Goal: Obtain resource: Download file/media

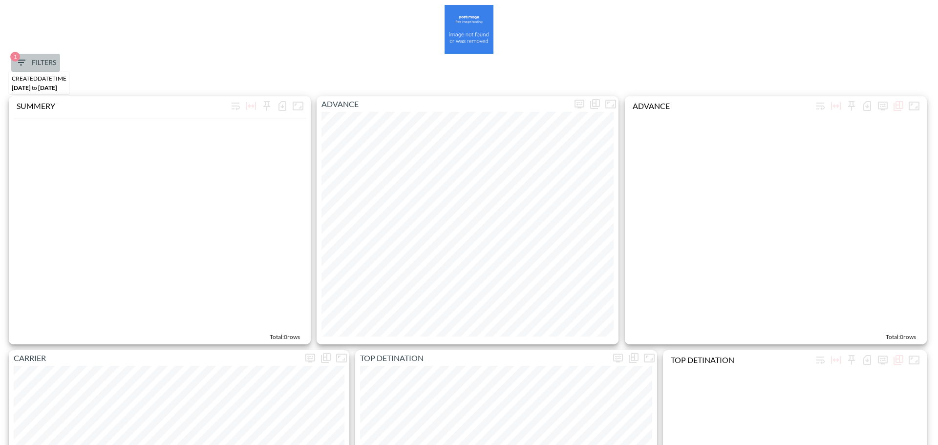
click at [33, 58] on span "1 Filters" at bounding box center [35, 63] width 41 height 12
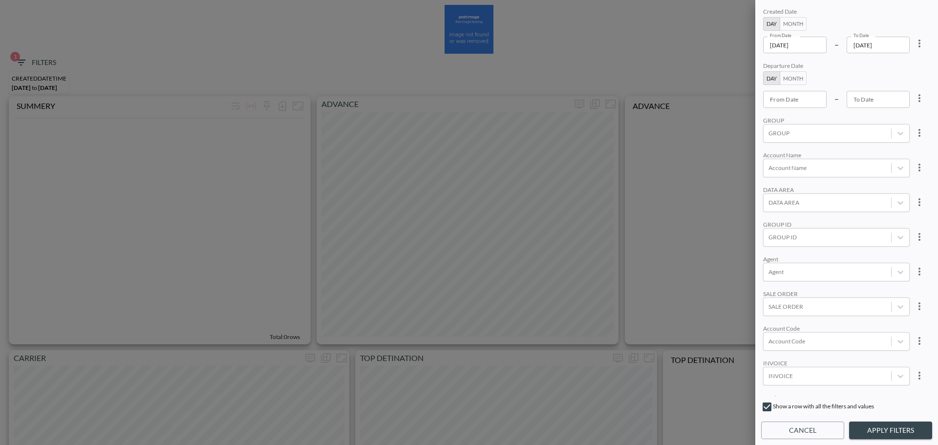
click at [920, 43] on icon "more" at bounding box center [919, 44] width 12 height 12
click at [893, 67] on li "Clear" at bounding box center [883, 66] width 88 height 18
type input "YYYY-MM-DD"
click at [799, 51] on input "YYYY-MM-DD" at bounding box center [794, 45] width 63 height 17
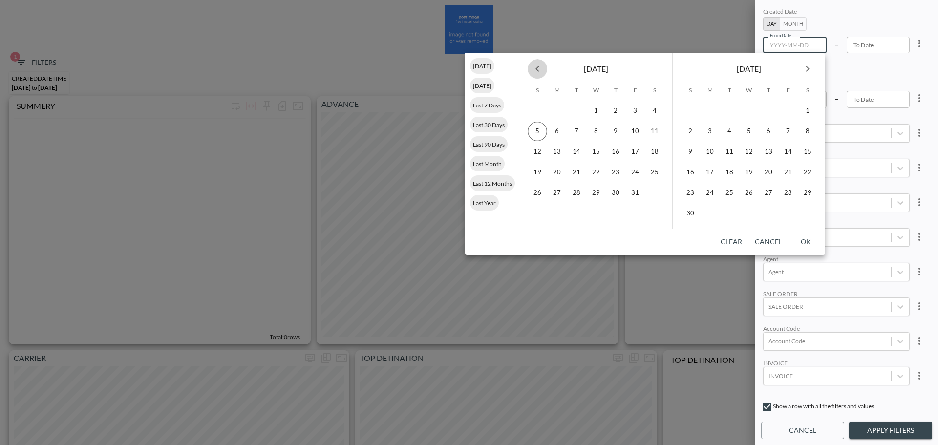
click at [537, 69] on icon "Previous month" at bounding box center [537, 69] width 12 height 12
click at [551, 111] on button "1" at bounding box center [557, 111] width 20 height 20
type input "[DATE]"
type input "YYYY-MM-DD"
click at [578, 191] on button "30" at bounding box center [576, 193] width 20 height 20
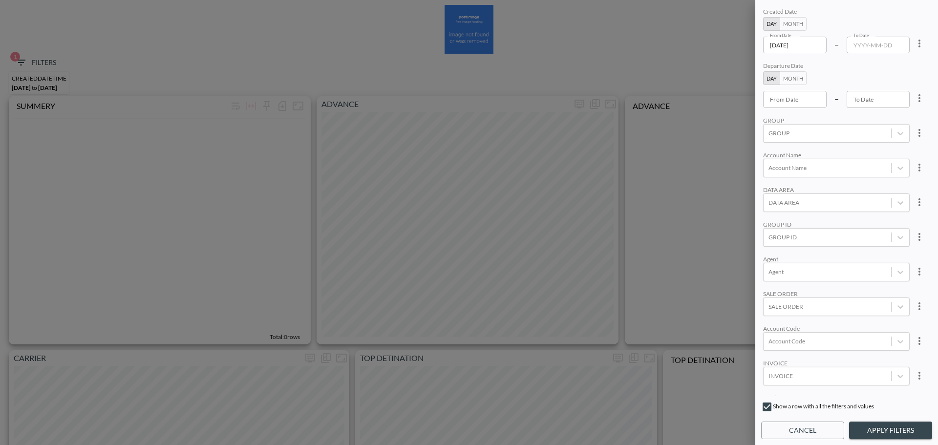
type input "[DATE]"
click at [814, 336] on div at bounding box center [827, 340] width 118 height 9
click at [774, 302] on input "AELL" at bounding box center [770, 309] width 21 height 21
type input "AELL"
click at [875, 257] on div "Agent" at bounding box center [836, 258] width 146 height 7
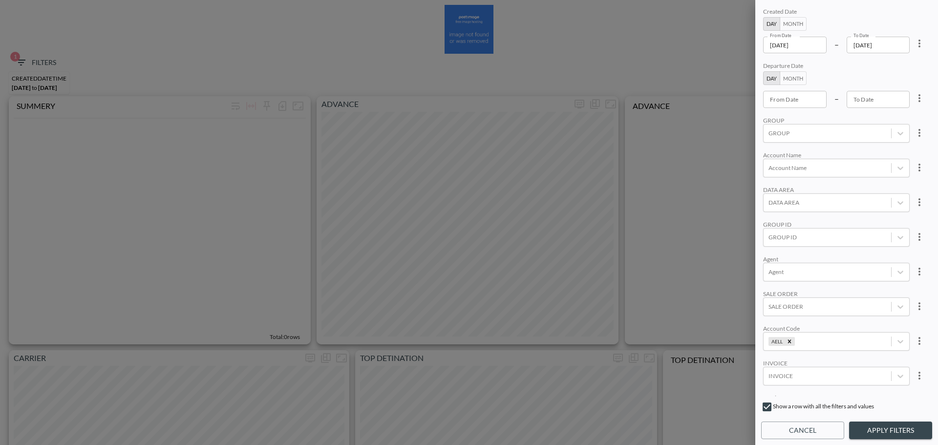
click at [889, 418] on div "Created Date Day Month From Date 2025-09-01 From Date – To Date 2025-09-30 To D…" at bounding box center [846, 222] width 183 height 445
click at [889, 426] on button "Apply Filters" at bounding box center [890, 430] width 83 height 18
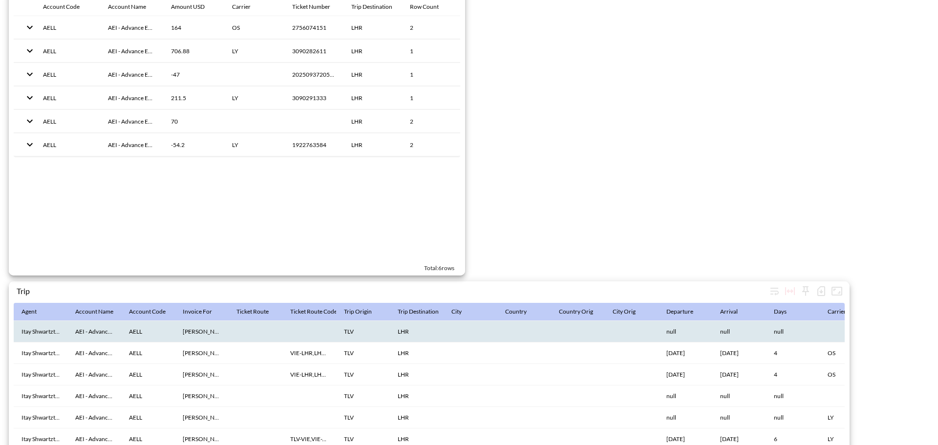
scroll to position [1509, 0]
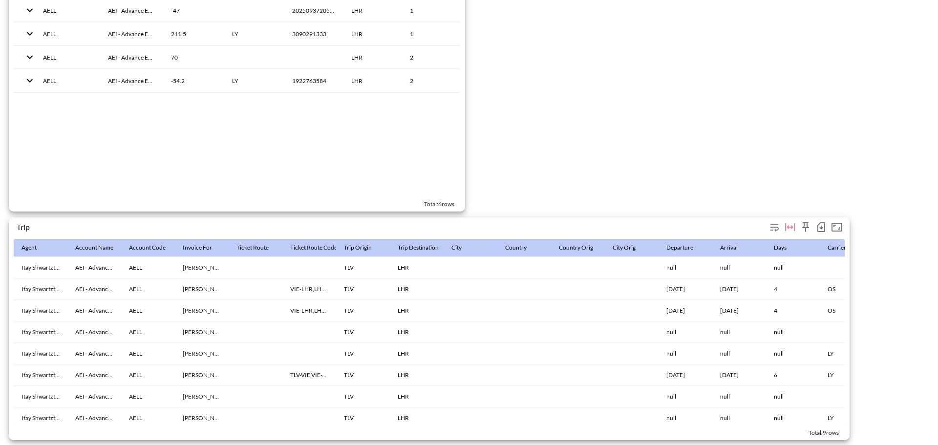
click at [823, 226] on icon "button" at bounding box center [821, 227] width 12 height 12
click at [770, 237] on li "Download CSV ( 9 Rows )" at bounding box center [773, 243] width 110 height 18
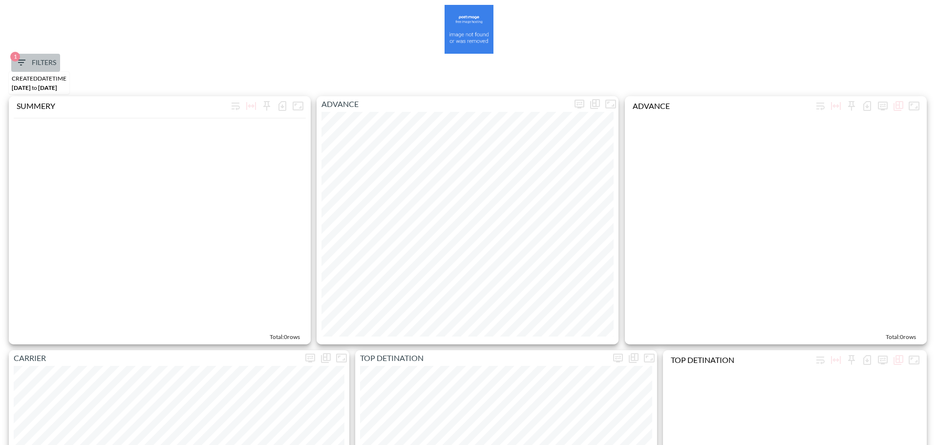
click at [17, 60] on span "1" at bounding box center [15, 57] width 10 height 10
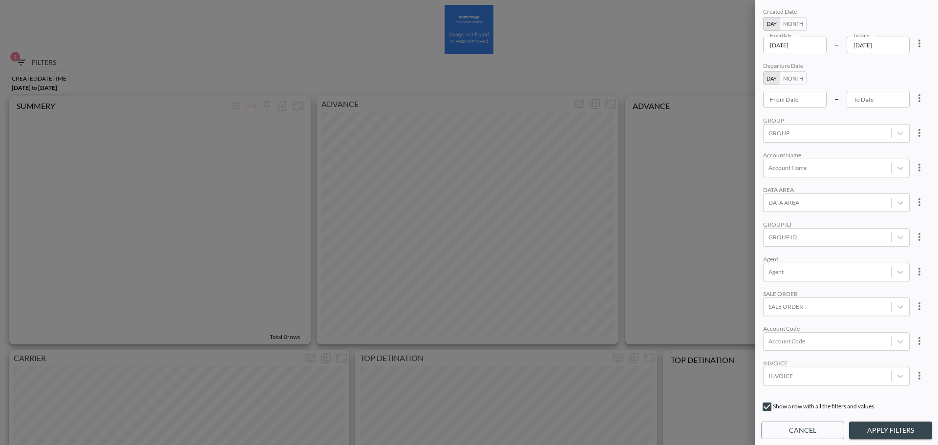
click at [913, 45] on icon "more" at bounding box center [919, 44] width 12 height 12
click at [891, 63] on li "Clear" at bounding box center [883, 66] width 88 height 18
type input "YYYY-MM-DD"
click at [808, 49] on input "YYYY-MM-DD" at bounding box center [794, 45] width 63 height 17
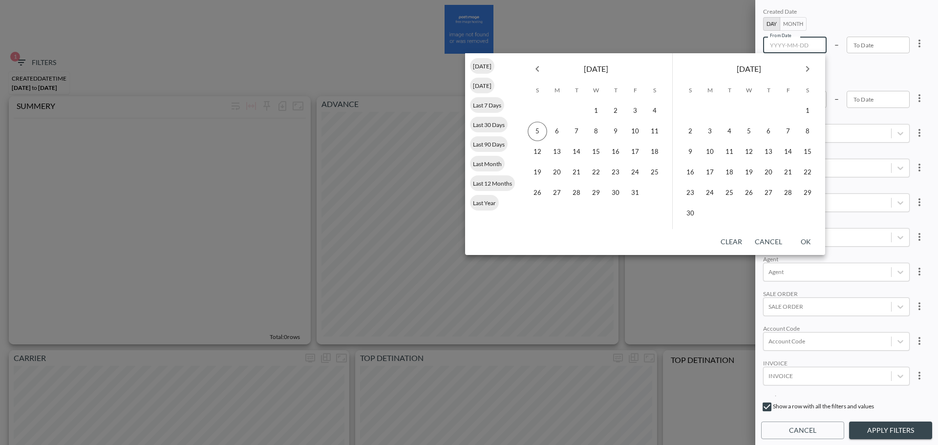
drag, startPoint x: 541, startPoint y: 72, endPoint x: 551, endPoint y: 74, distance: 9.9
click at [541, 72] on icon "Previous month" at bounding box center [537, 69] width 12 height 12
click at [875, 77] on div "Departure Date Day Month From Date From Date – To Date To Date" at bounding box center [836, 84] width 146 height 45
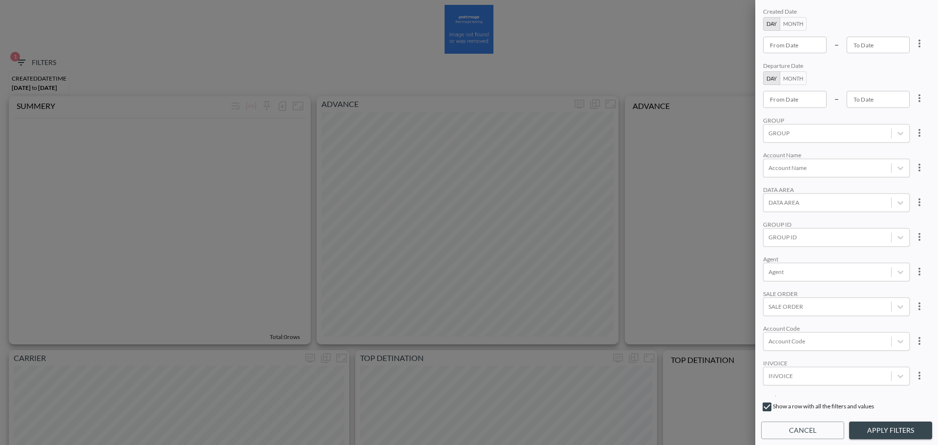
click at [802, 105] on input "From Date" at bounding box center [794, 99] width 63 height 17
type input "YYYY-MM-DD"
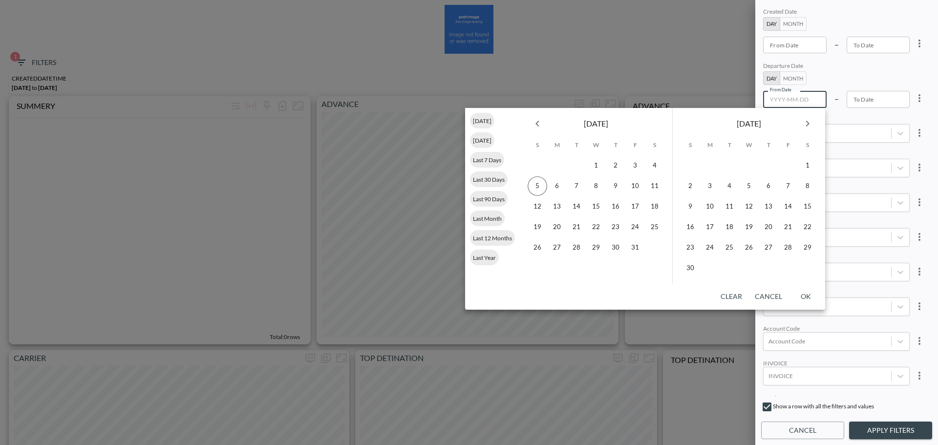
click at [532, 123] on icon "Previous month" at bounding box center [537, 124] width 12 height 12
click at [544, 167] on div at bounding box center [537, 166] width 20 height 20
click at [551, 166] on button "1" at bounding box center [557, 166] width 20 height 20
type input "[DATE]"
type input "YYYY-MM-DD"
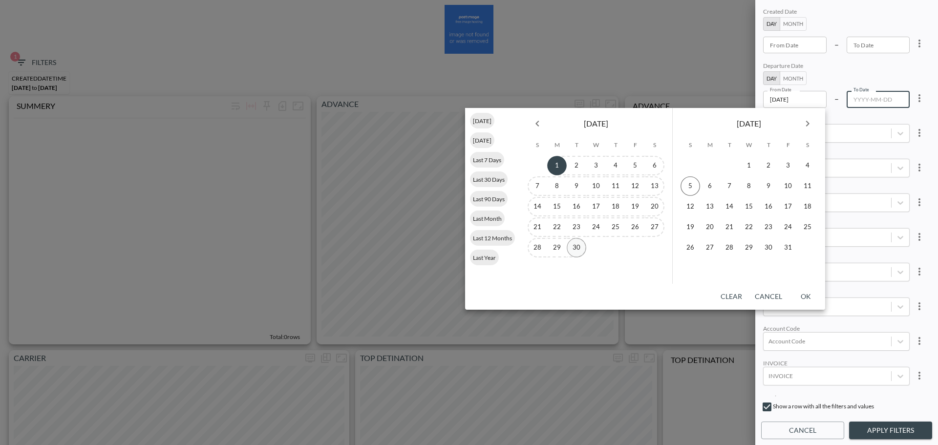
click at [576, 244] on button "30" at bounding box center [576, 248] width 20 height 20
type input "[DATE]"
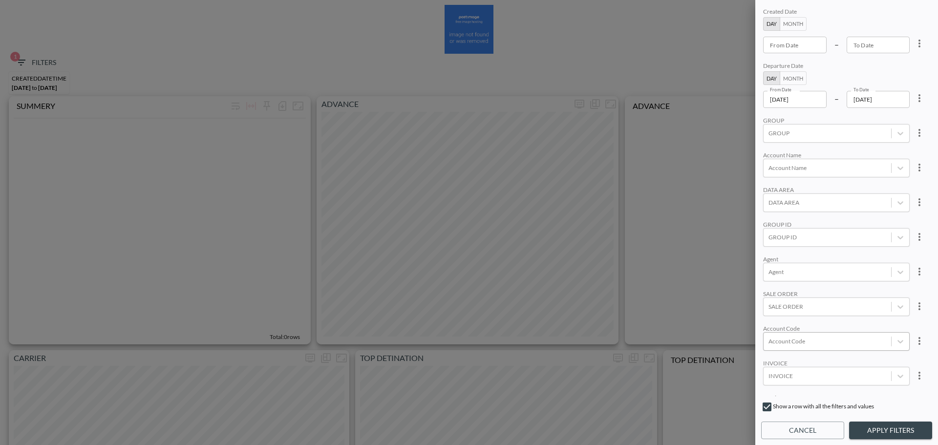
click at [823, 339] on div at bounding box center [827, 340] width 118 height 9
click at [822, 339] on div at bounding box center [827, 340] width 118 height 9
click at [790, 241] on div at bounding box center [827, 236] width 118 height 9
type input "ך"
click at [770, 187] on input "LIVEU" at bounding box center [770, 188] width 21 height 21
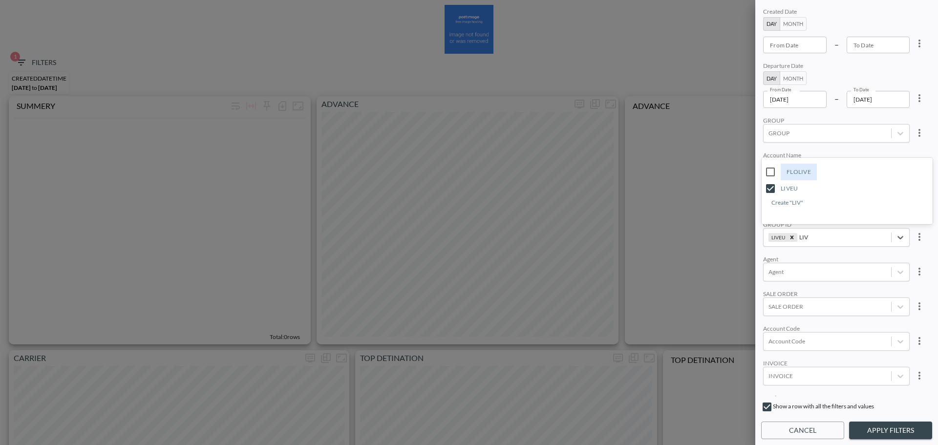
type input "LIV"
click at [857, 108] on div "Created Date Day Month From Date From Date – To Date To Date Departure Date Day…" at bounding box center [846, 201] width 171 height 390
click at [887, 423] on button "Apply Filters" at bounding box center [890, 430] width 83 height 18
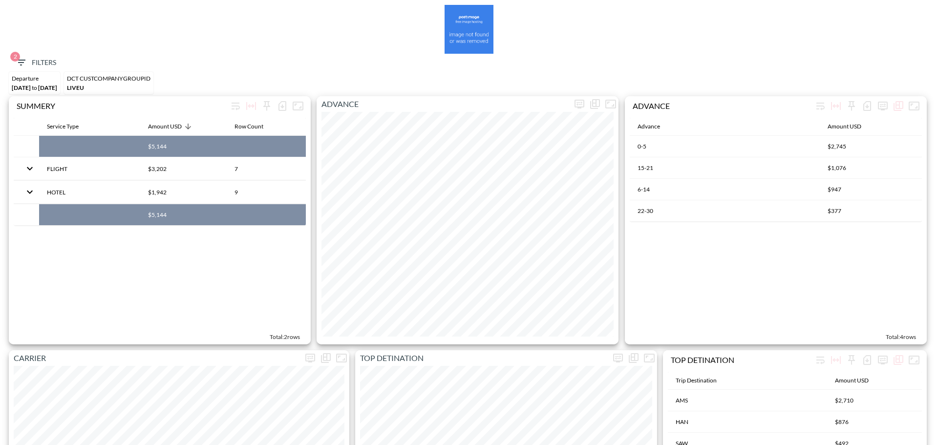
click at [22, 67] on icon "button" at bounding box center [21, 63] width 12 height 12
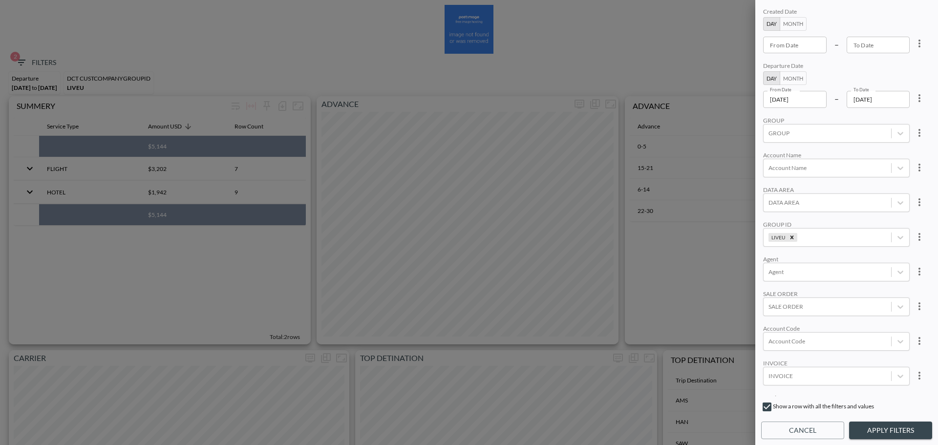
scroll to position [135, 0]
click at [809, 308] on body "BI.P.EYE, Interactive Analytics Dashboards 2 Filters Departure Sep 01, 2025 to …" at bounding box center [469, 222] width 938 height 445
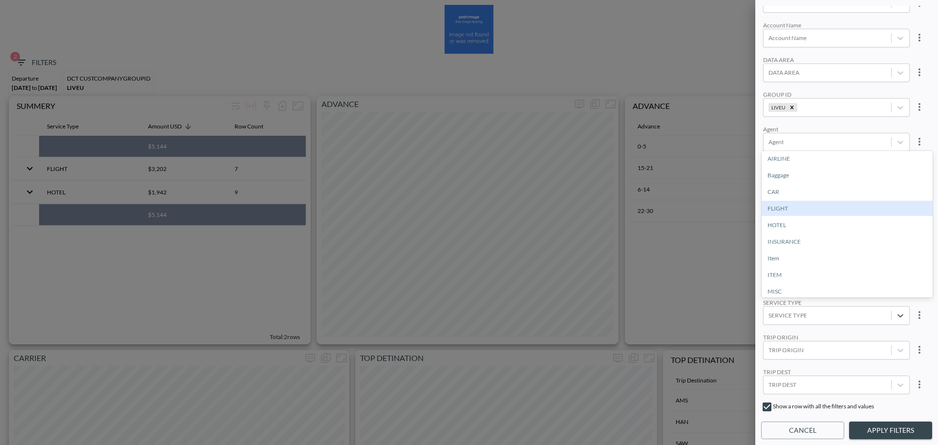
click at [802, 203] on div "FLIGHT" at bounding box center [846, 208] width 171 height 15
click at [872, 432] on button "Apply Filters" at bounding box center [890, 430] width 83 height 18
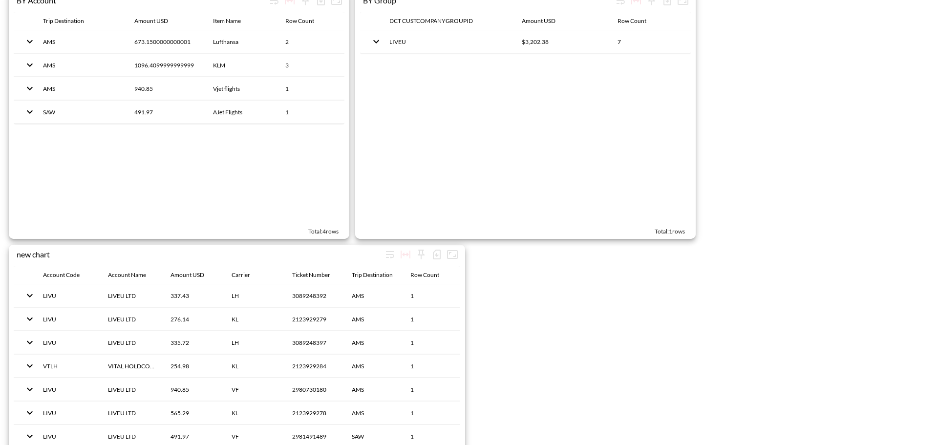
scroll to position [1509, 0]
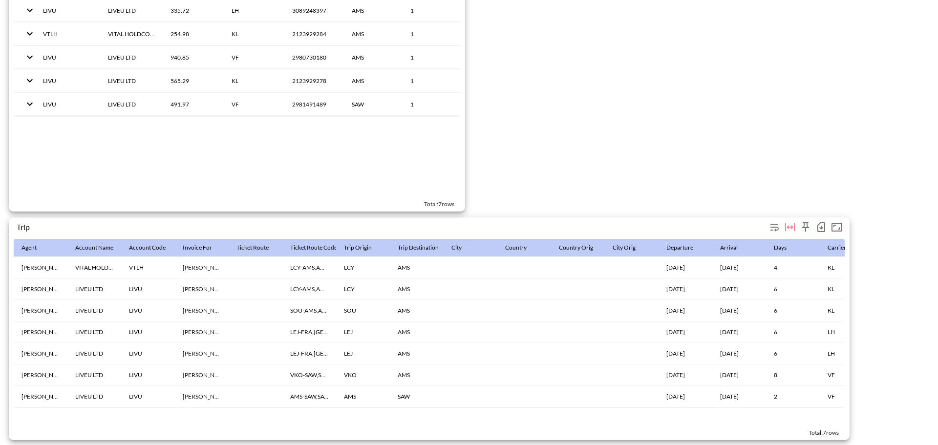
click at [818, 224] on icon "button" at bounding box center [821, 227] width 12 height 12
click at [758, 237] on li "Download CSV ( 7 Rows )" at bounding box center [773, 243] width 110 height 18
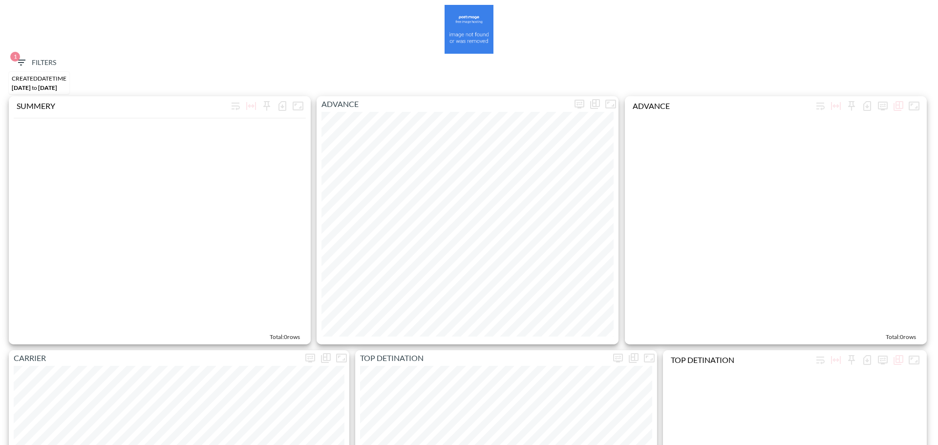
click at [34, 64] on span "1 Filters" at bounding box center [35, 63] width 41 height 12
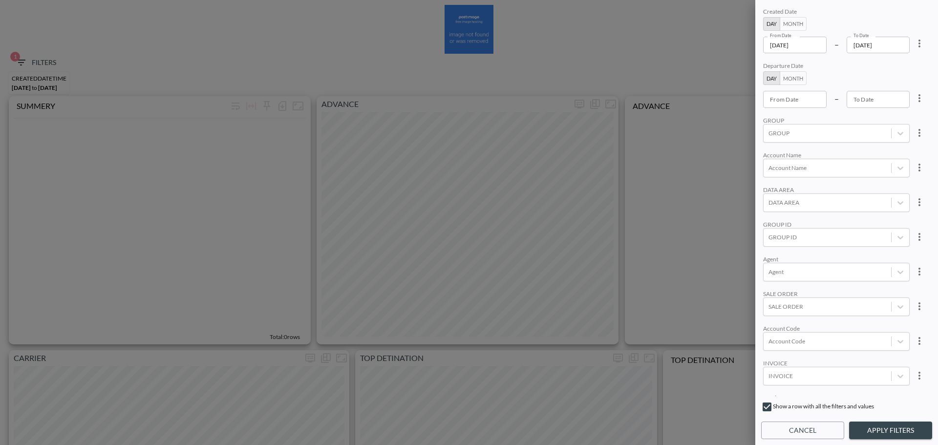
click at [822, 47] on input "[DATE]" at bounding box center [794, 45] width 63 height 17
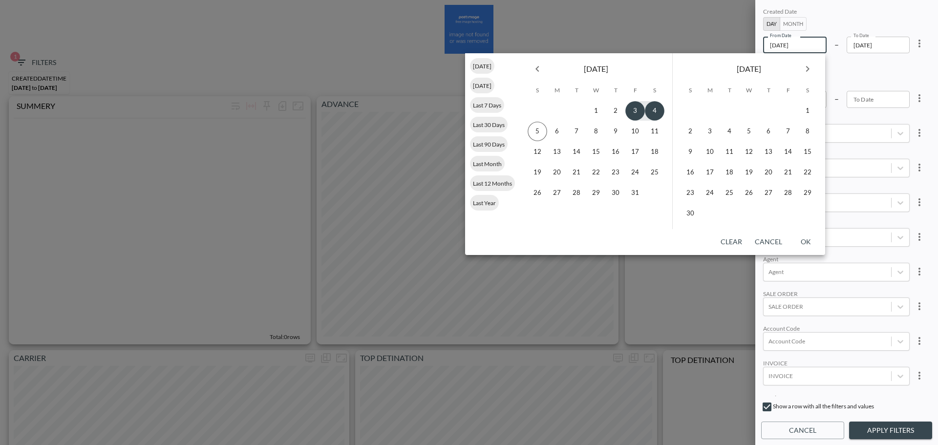
click at [529, 67] on button "Previous month" at bounding box center [537, 69] width 20 height 20
click at [562, 112] on button "1" at bounding box center [557, 111] width 20 height 20
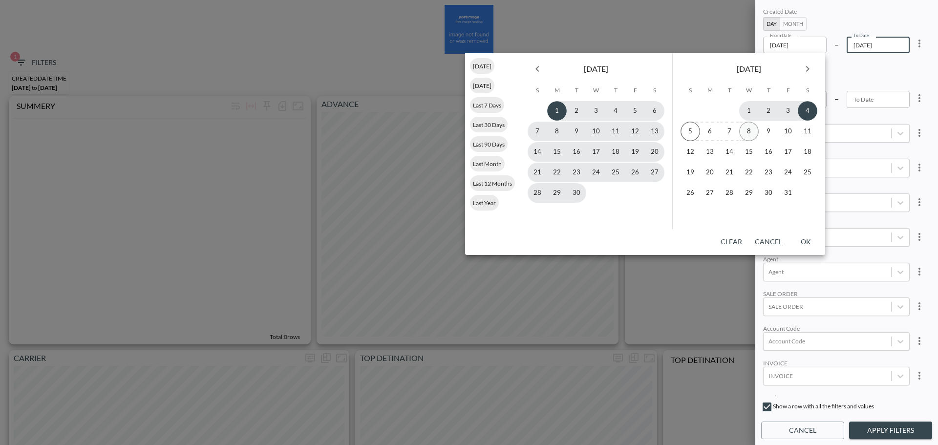
type input "[DATE]"
click at [751, 112] on button "1" at bounding box center [749, 111] width 20 height 20
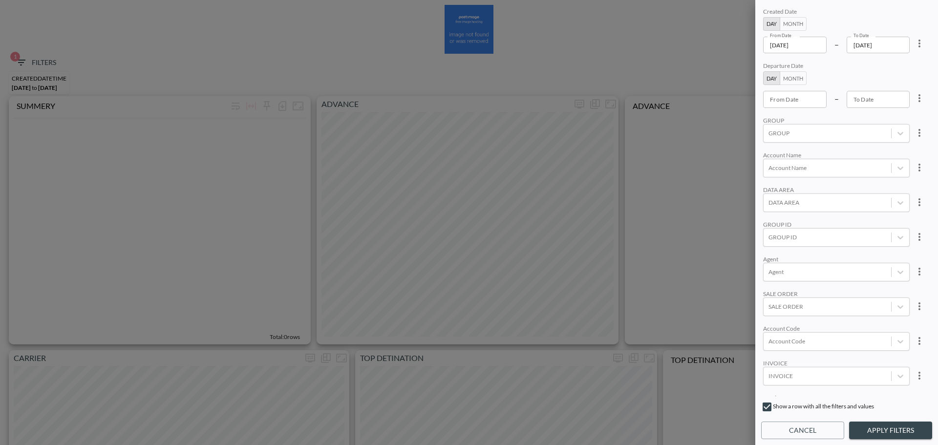
click at [899, 41] on input "[DATE]" at bounding box center [877, 45] width 63 height 17
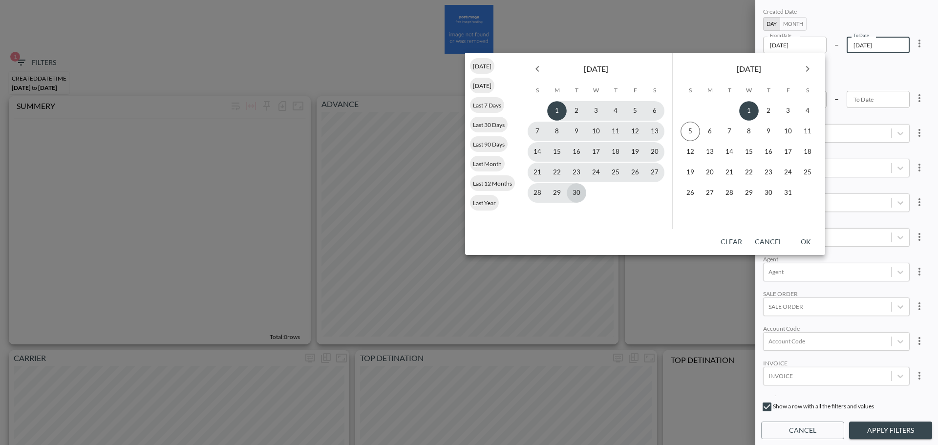
click at [576, 193] on button "30" at bounding box center [576, 193] width 20 height 20
type input "[DATE]"
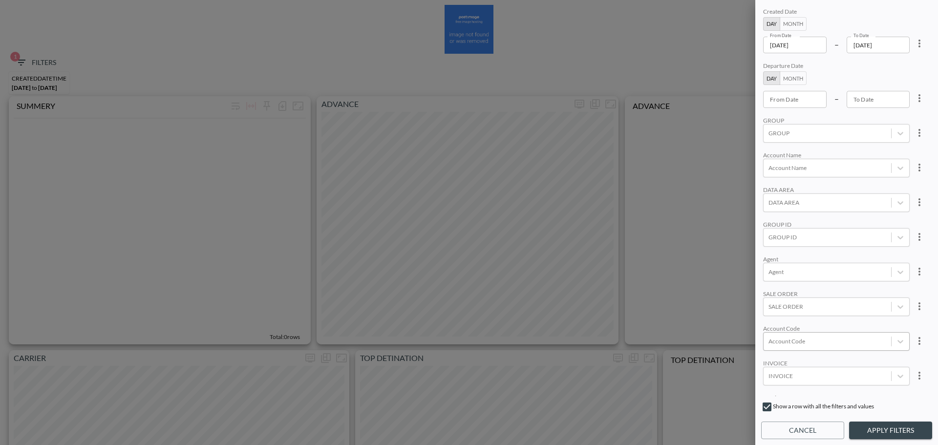
click at [813, 345] on div at bounding box center [827, 340] width 118 height 9
type input "4mnc"
click at [761, 308] on div "Created Date Day Month From Date [DATE] From Date – To Date [DATE] To Date Depa…" at bounding box center [846, 201] width 171 height 390
click at [791, 333] on div "Account Code" at bounding box center [836, 341] width 146 height 19
click at [773, 307] on input "4MNC" at bounding box center [770, 309] width 21 height 21
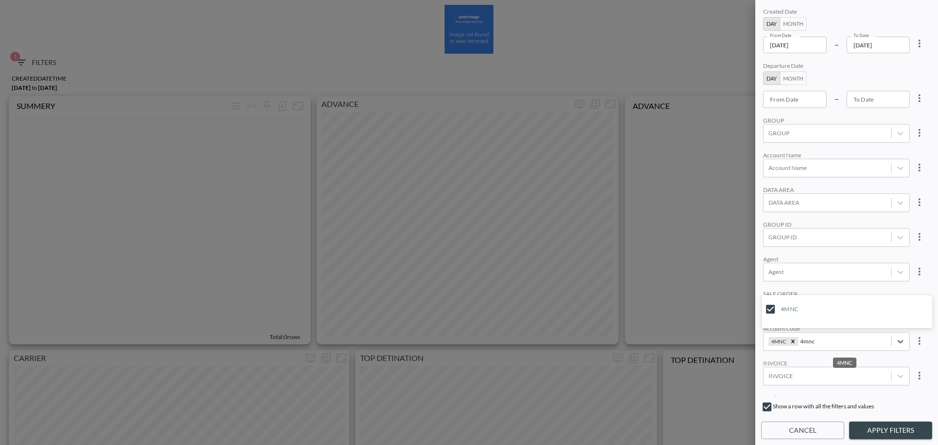
type input "4mnc"
click at [832, 261] on div "Agent" at bounding box center [836, 258] width 146 height 7
click at [874, 425] on button "Apply Filters" at bounding box center [890, 430] width 83 height 18
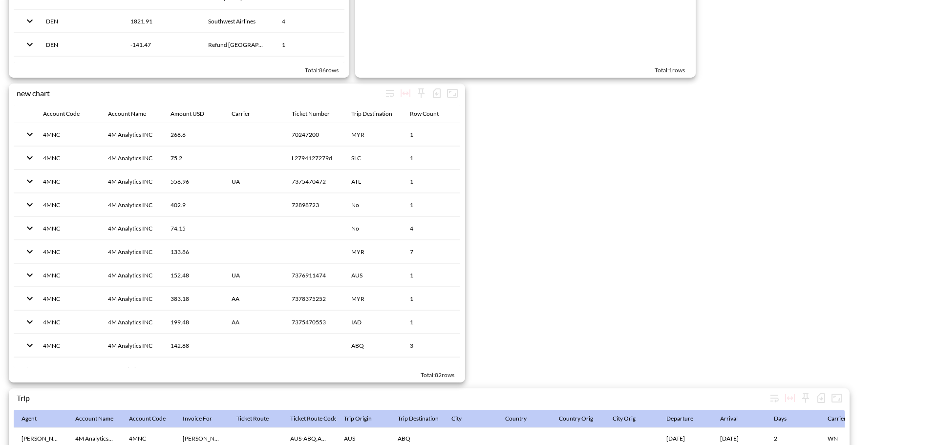
scroll to position [1465, 0]
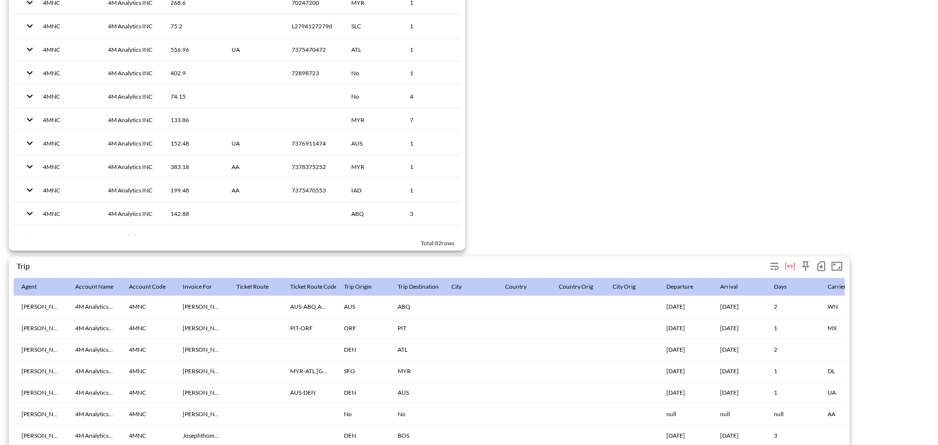
click at [818, 265] on icon "button" at bounding box center [821, 266] width 12 height 12
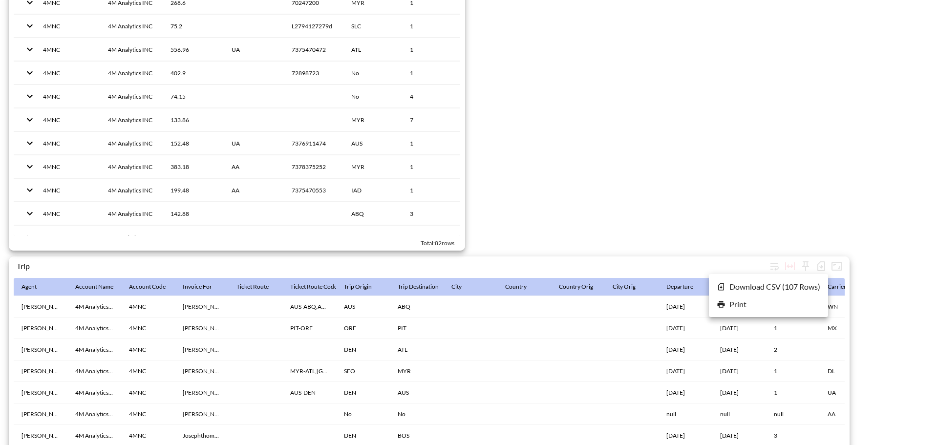
click at [729, 288] on li "Download CSV ( 107 Rows )" at bounding box center [768, 287] width 119 height 18
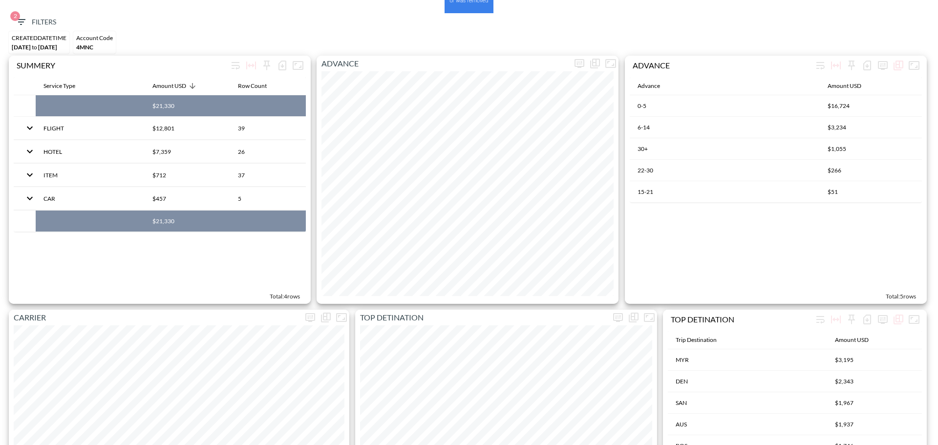
scroll to position [0, 0]
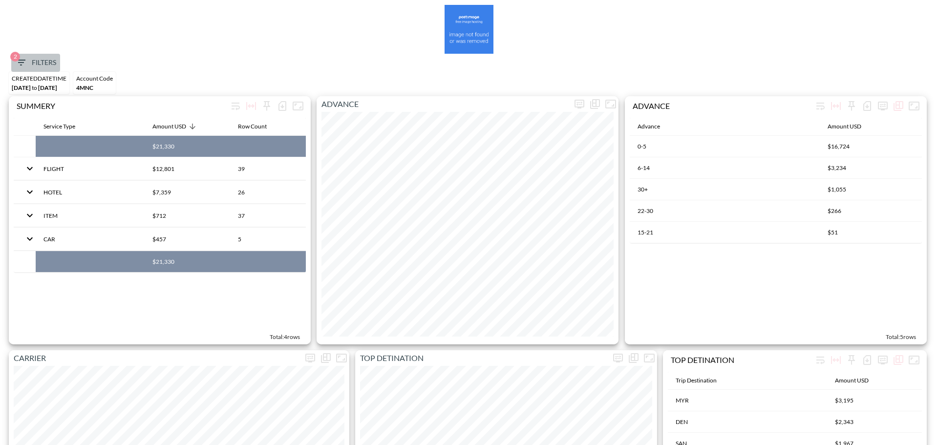
click at [37, 65] on span "2 Filters" at bounding box center [35, 63] width 41 height 12
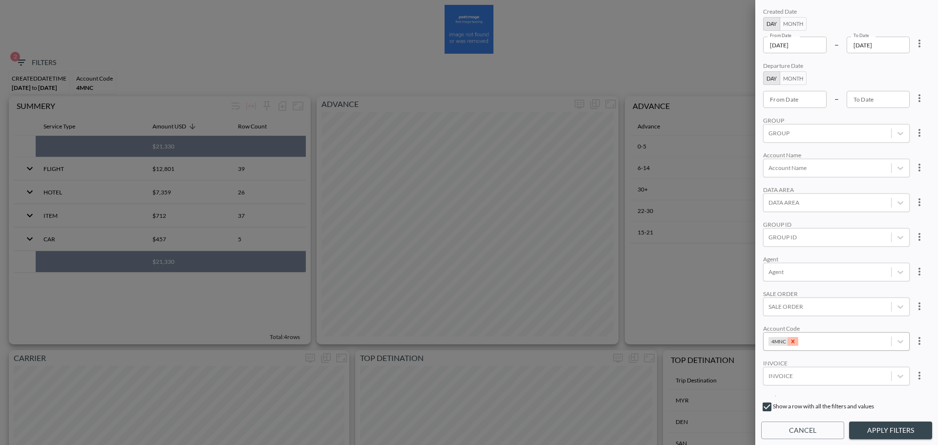
click at [795, 342] on div "Remove 4MNC" at bounding box center [792, 341] width 11 height 9
click at [795, 342] on div at bounding box center [827, 340] width 118 height 9
click at [773, 219] on input "PLA1" at bounding box center [770, 226] width 21 height 21
type input "pla"
click at [846, 147] on div "Created Date Day Month From Date [DATE] From Date – To Date [DATE] To Date Depa…" at bounding box center [846, 201] width 171 height 390
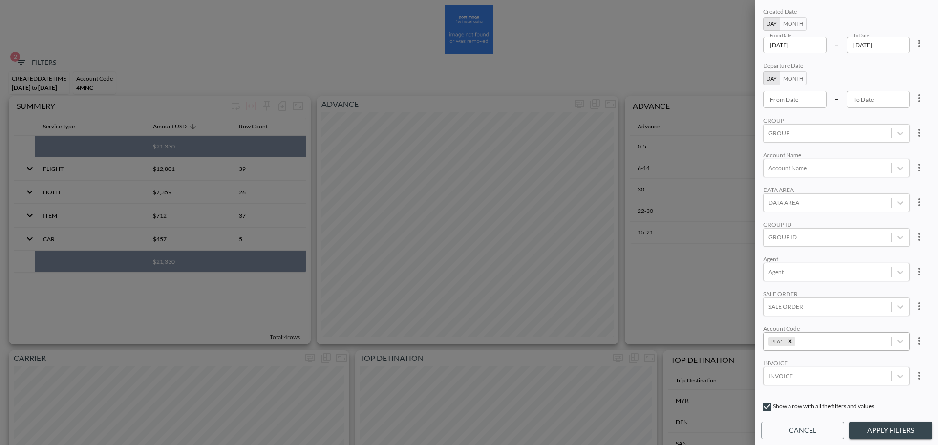
click at [882, 442] on div "Created Date Day Month From Date [DATE] From Date – To Date [DATE] To Date Depa…" at bounding box center [846, 222] width 183 height 445
click at [888, 432] on button "Apply Filters" at bounding box center [890, 430] width 83 height 18
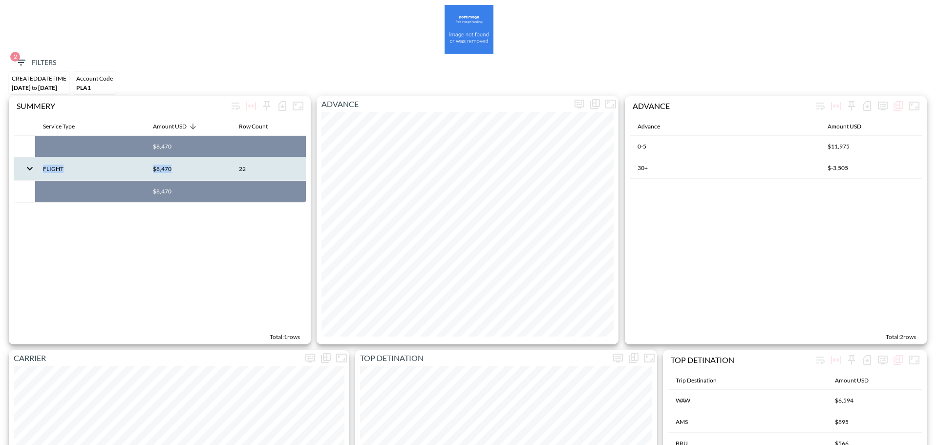
drag, startPoint x: 40, startPoint y: 167, endPoint x: 175, endPoint y: 171, distance: 135.3
click at [175, 171] on tr "FLIGHT $8,470 22" at bounding box center [160, 168] width 292 height 23
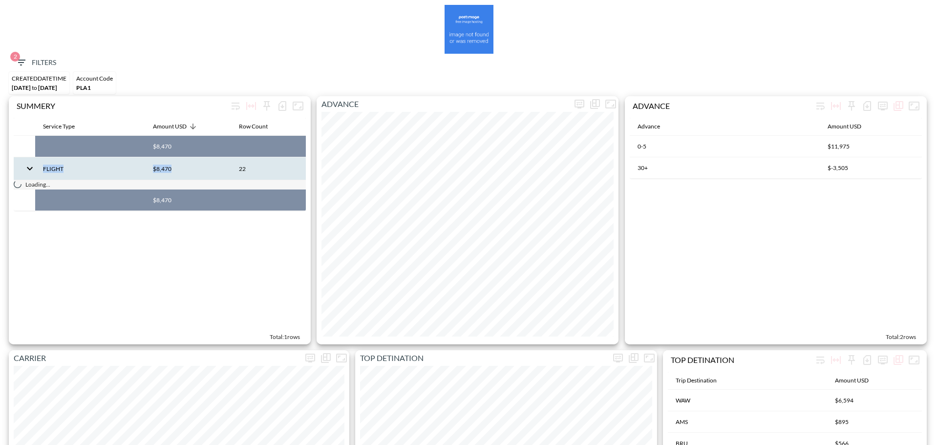
copy tr "FLIGHT $8,470"
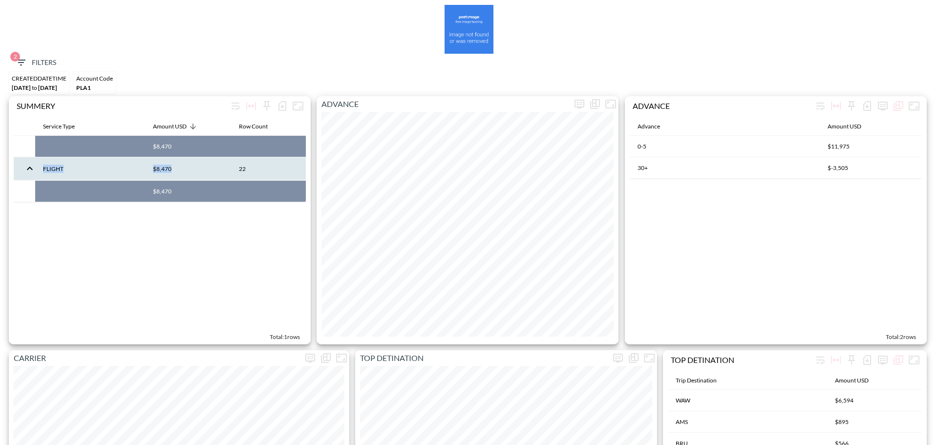
click at [34, 66] on span "2 Filters" at bounding box center [35, 63] width 41 height 12
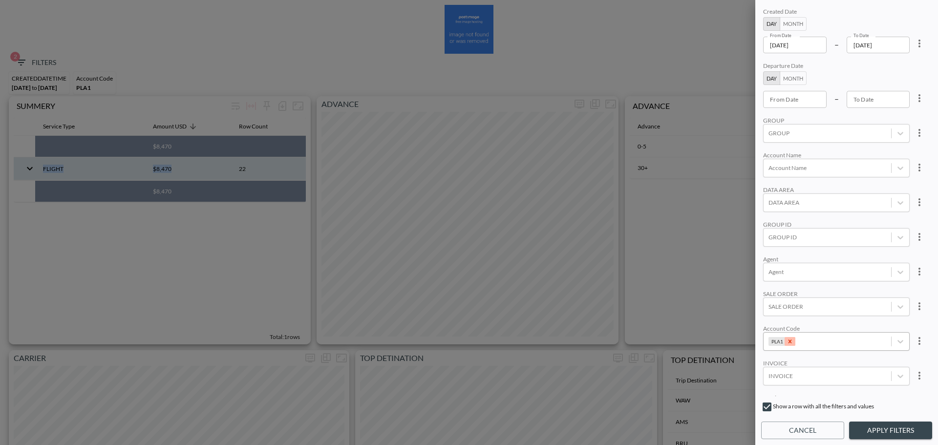
click at [788, 339] on icon "Remove PLA1" at bounding box center [789, 341] width 7 height 7
click at [799, 235] on div at bounding box center [827, 236] width 118 height 9
type input "ם"
type input "ORCA"
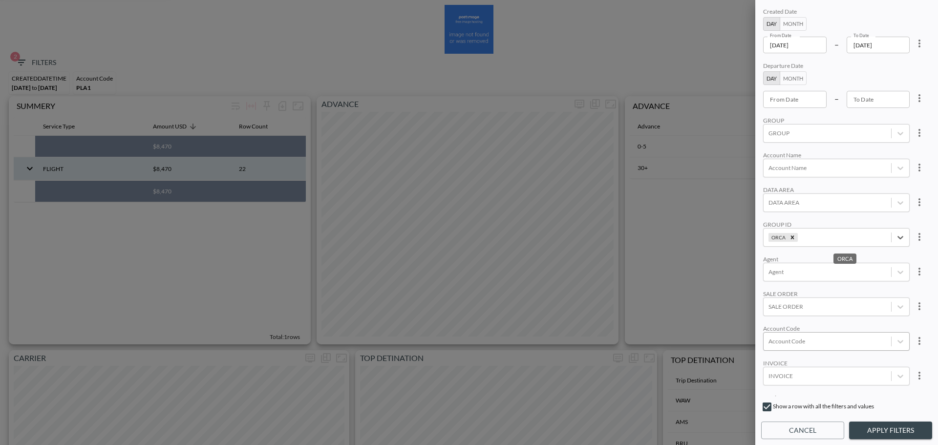
click at [826, 151] on div "Account Name" at bounding box center [836, 154] width 146 height 7
click at [885, 423] on button "Apply Filters" at bounding box center [890, 430] width 83 height 18
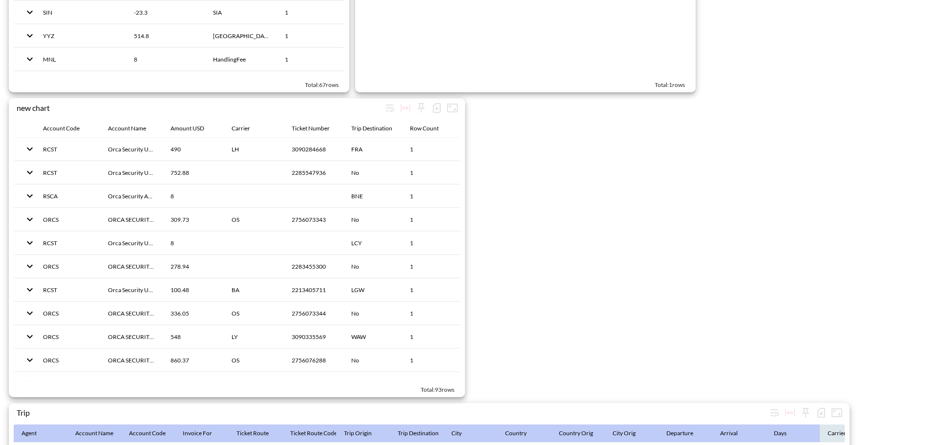
scroll to position [1509, 0]
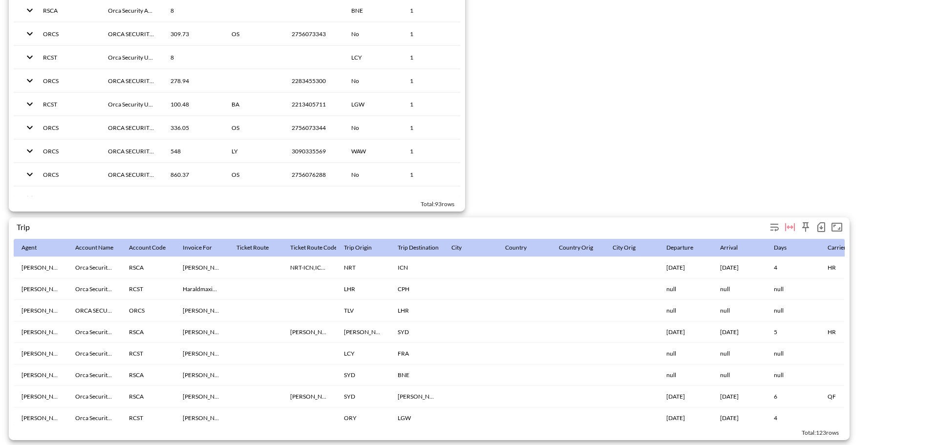
click at [819, 222] on icon "button" at bounding box center [821, 227] width 12 height 12
click at [764, 241] on li "Download CSV ( 123 Rows )" at bounding box center [768, 243] width 119 height 18
